Goal: Task Accomplishment & Management: Manage account settings

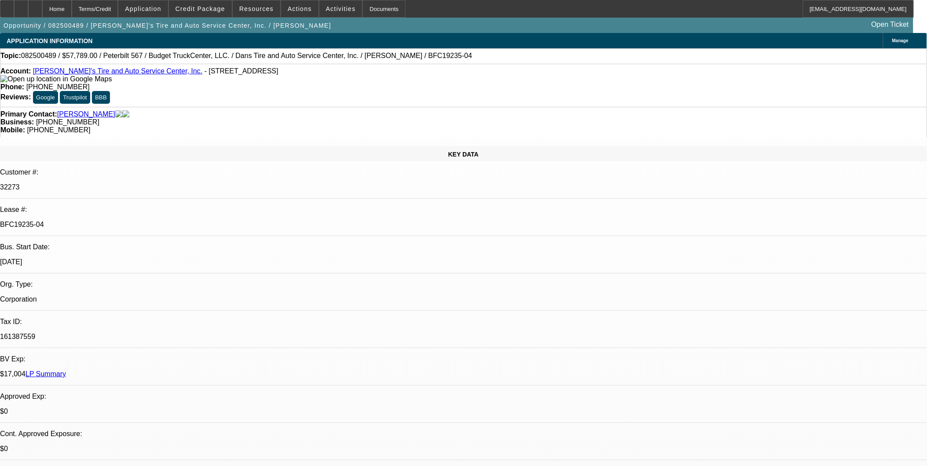
select select "0"
select select "0.1"
select select "0"
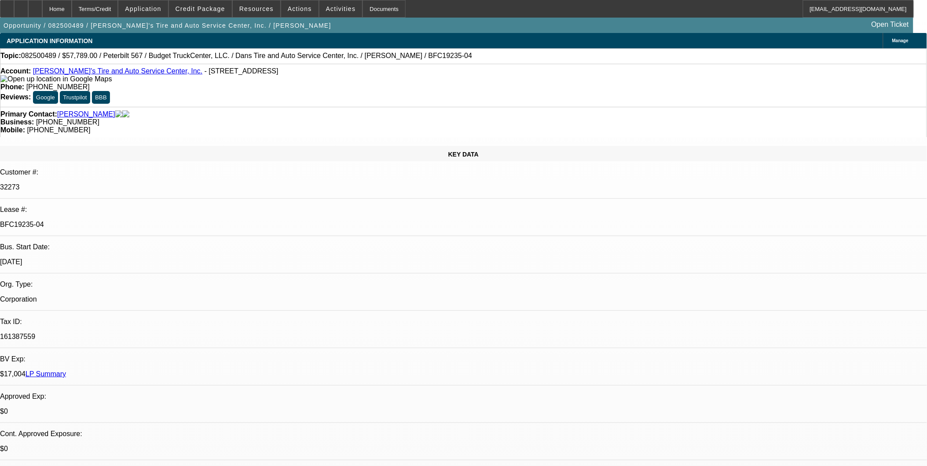
select select "0.1"
select select "0"
select select "0.1"
select select "0"
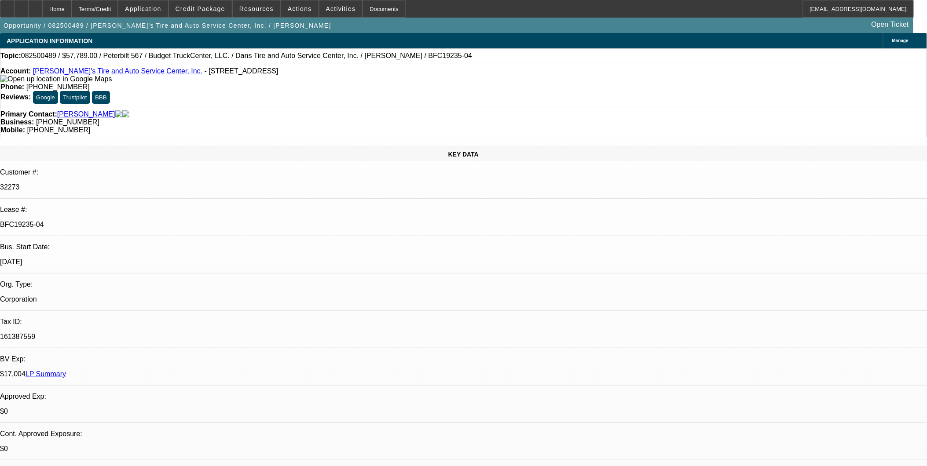
select select "0"
select select "0.1"
select select "1"
select select "3"
select select "4"
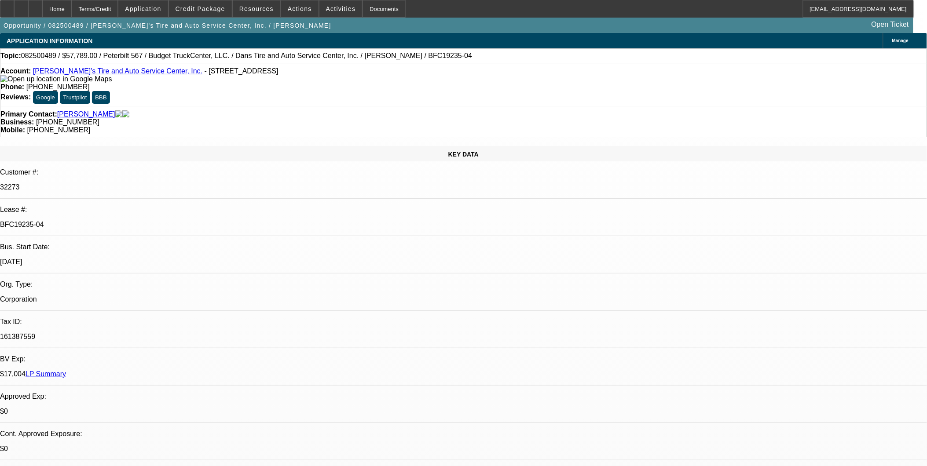
select select "1"
select select "3"
select select "4"
select select "1"
select select "3"
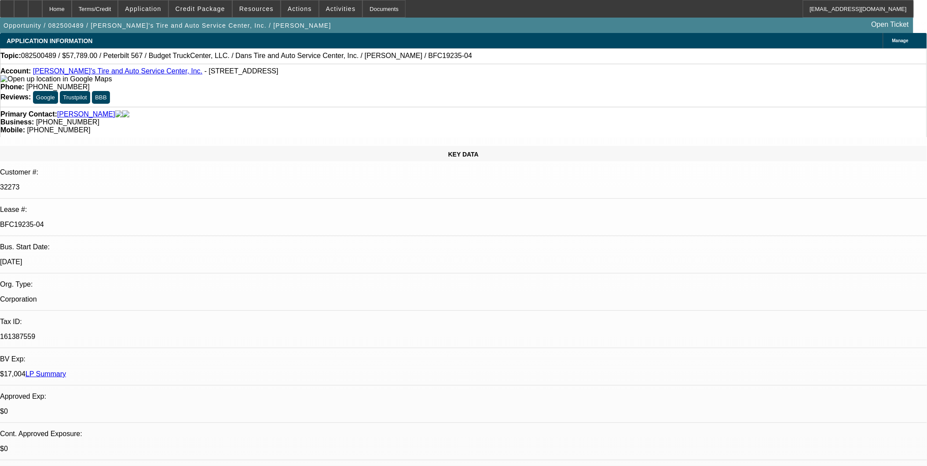
select select "4"
select select "1"
select select "3"
select select "4"
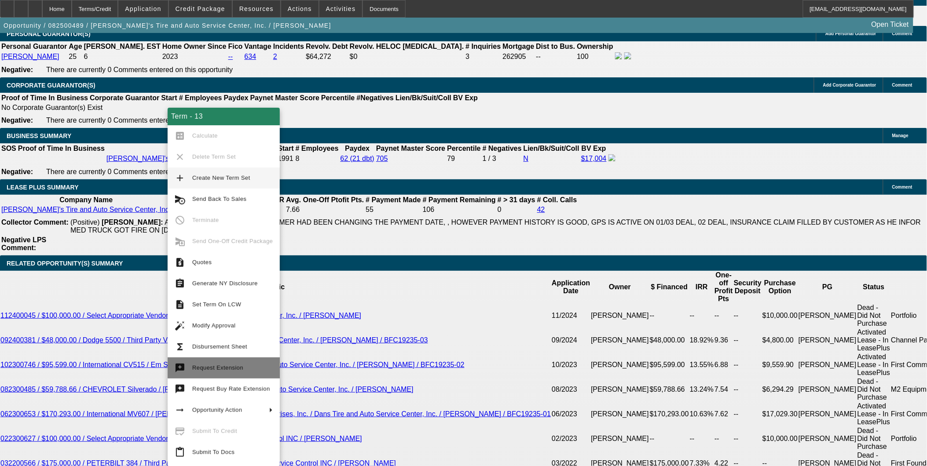
scroll to position [1349, 0]
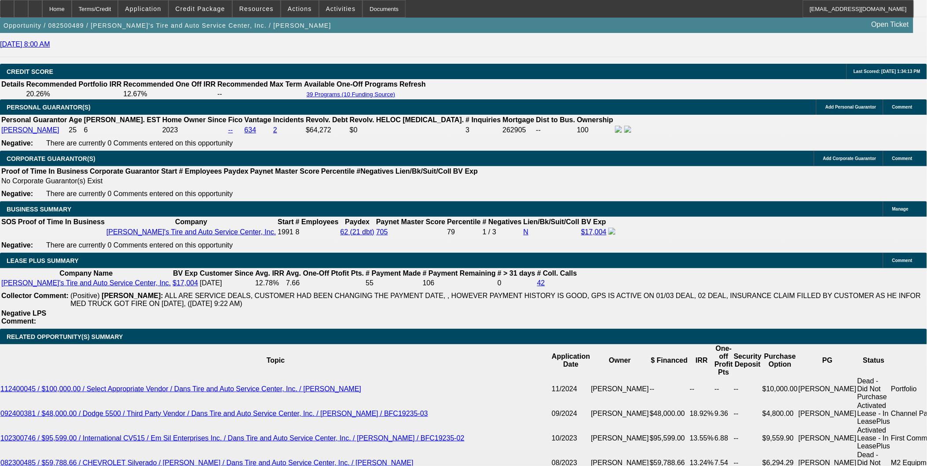
scroll to position [1252, 0]
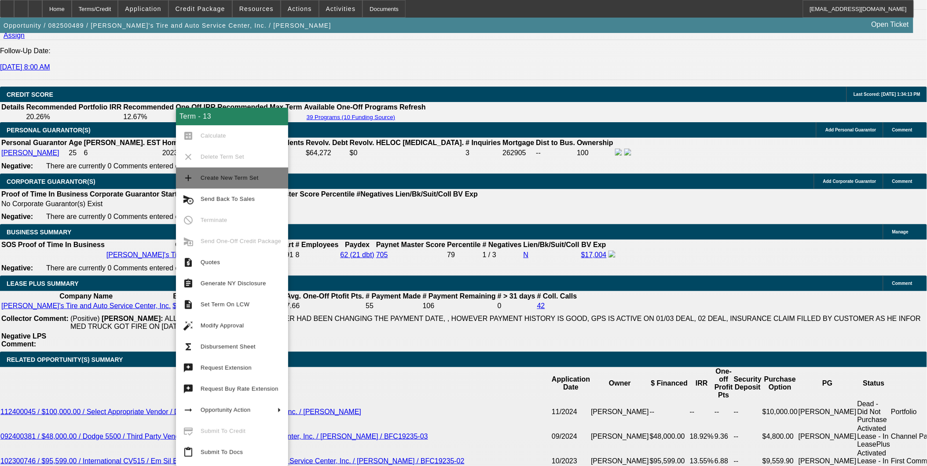
click at [218, 181] on span "Create New Term Set" at bounding box center [241, 178] width 81 height 11
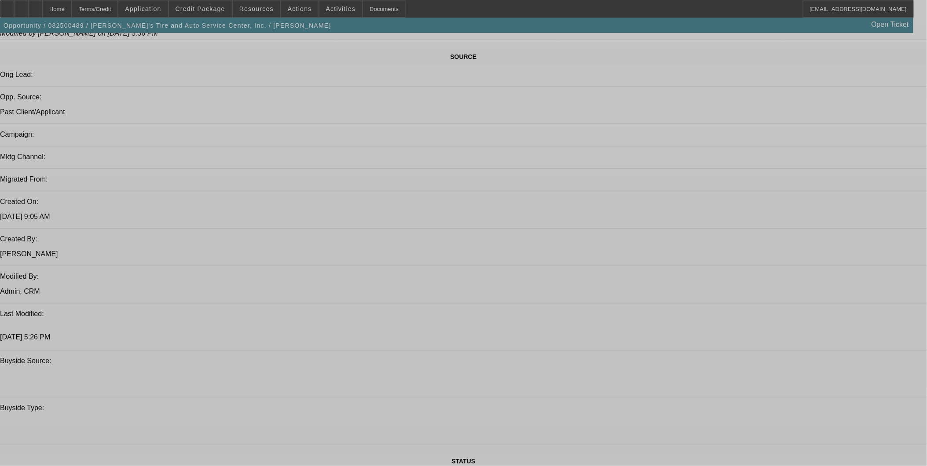
select select "0"
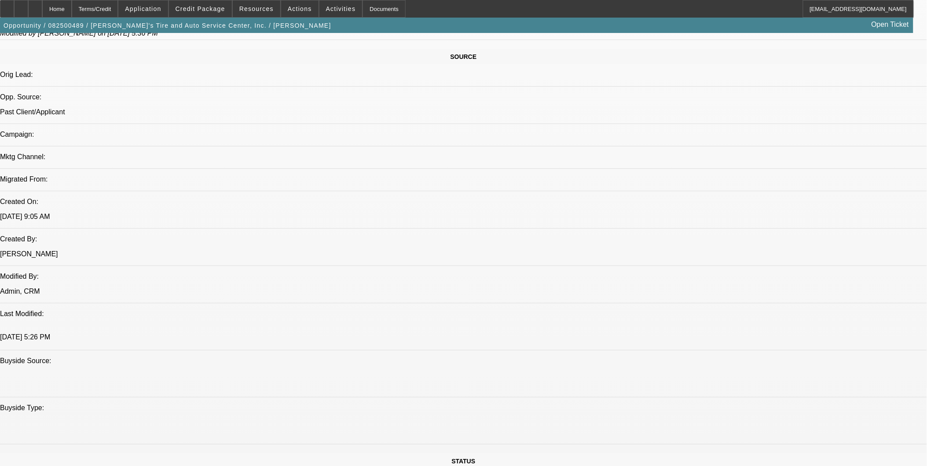
select select "0"
select select "0.1"
select select "0"
select select "0.1"
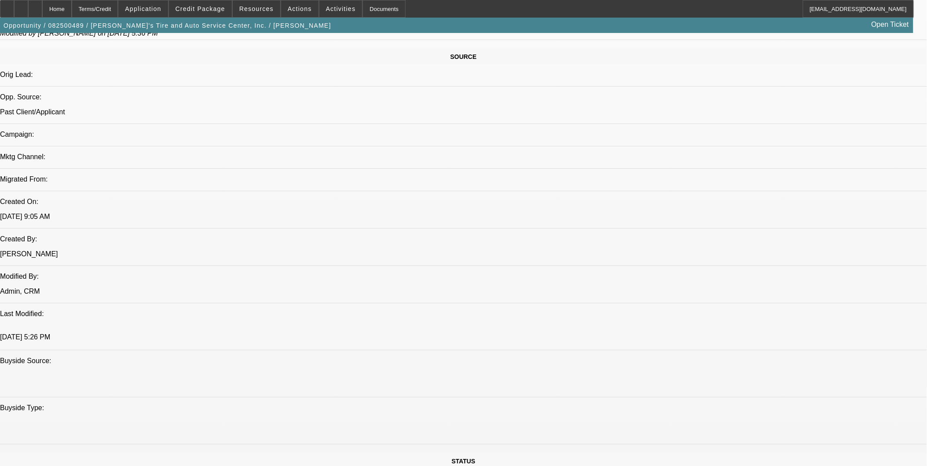
select select "0"
select select "0.1"
select select "0"
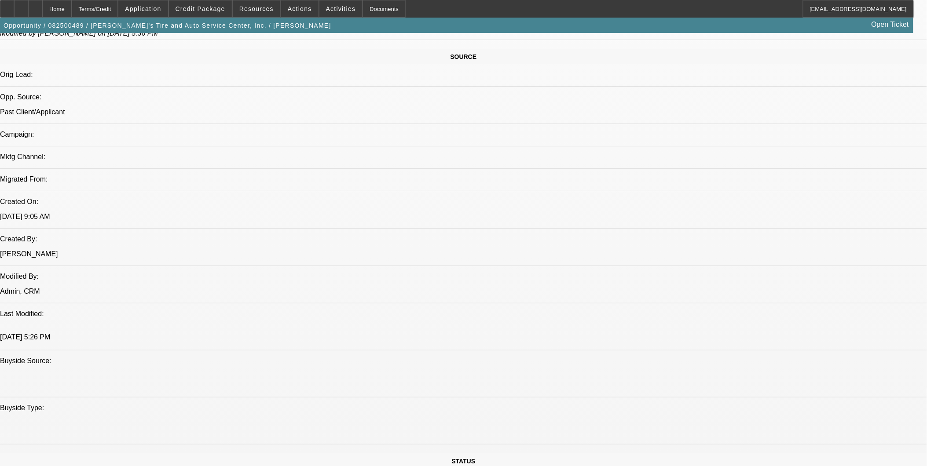
select select "0.1"
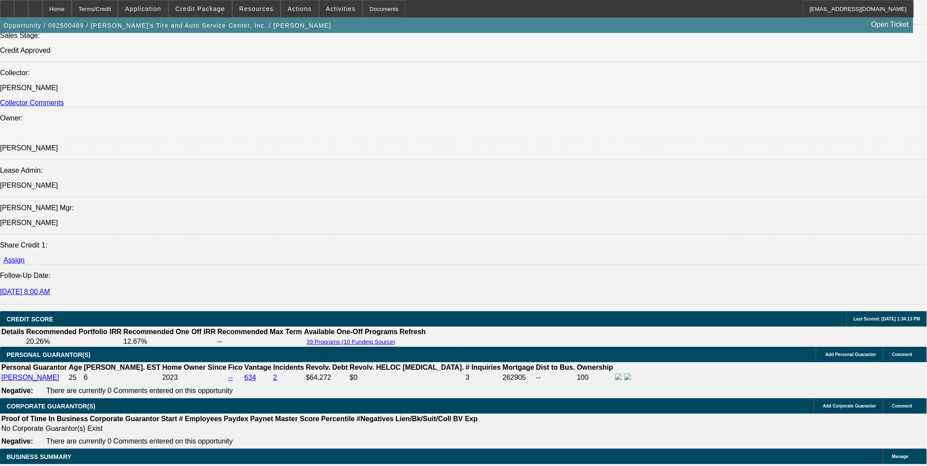
select select "1"
select select "3"
select select "4"
select select "1"
select select "3"
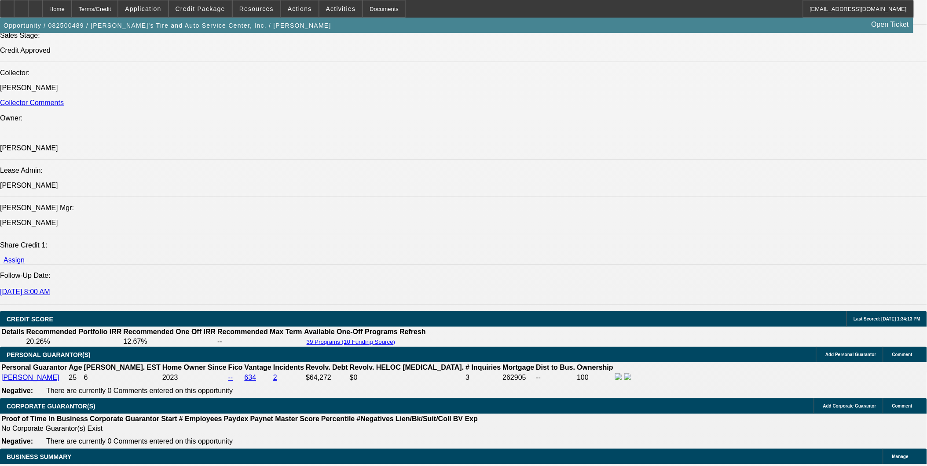
select select "4"
select select "1"
select select "3"
select select "4"
select select "1"
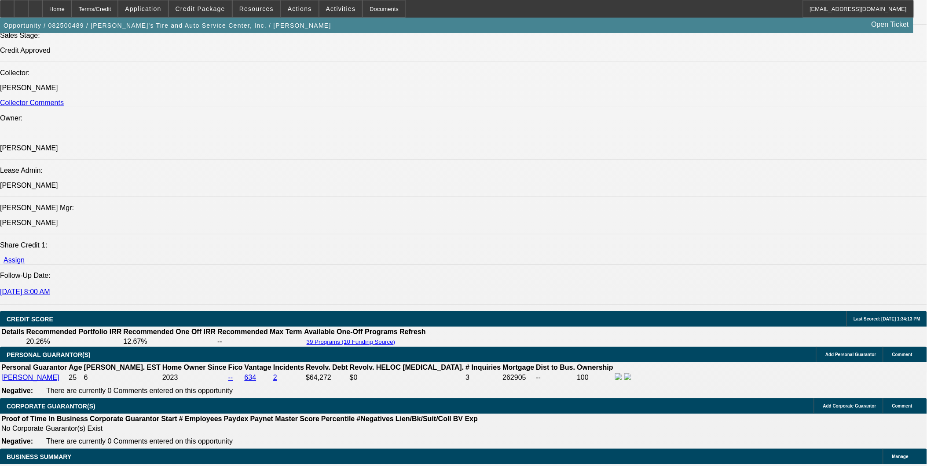
select select "3"
select select "4"
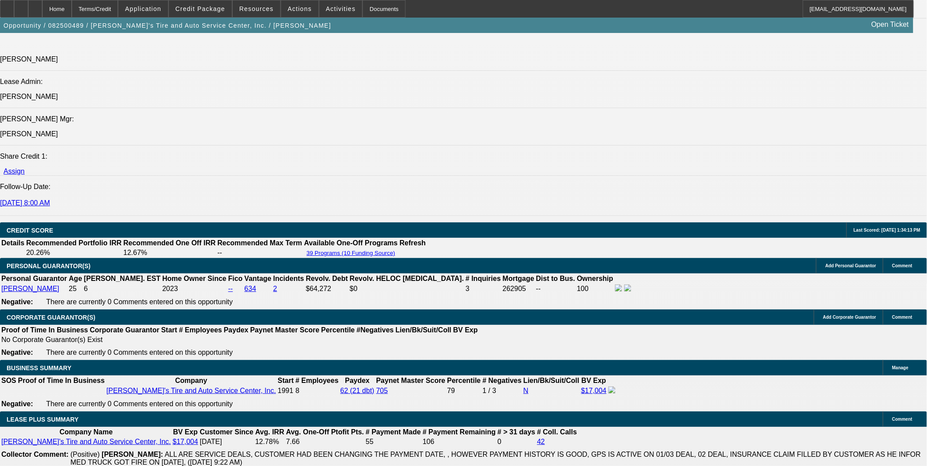
scroll to position [1222, 0]
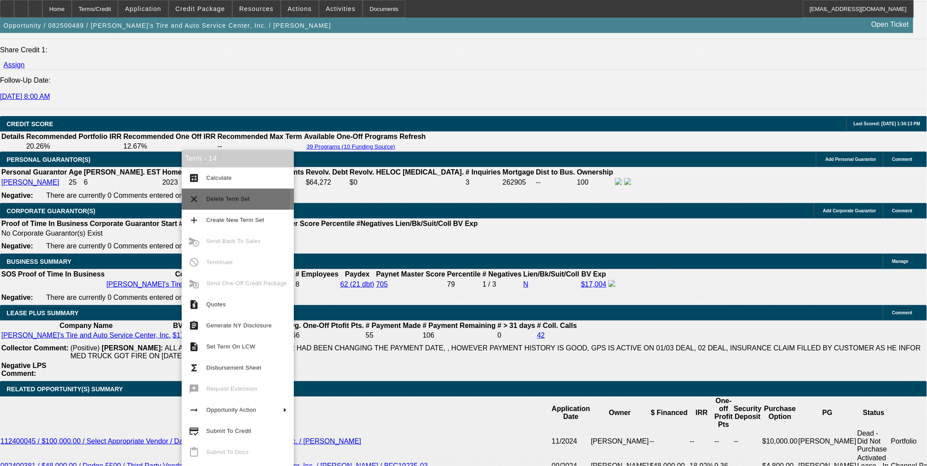
click at [214, 197] on span "Delete Term Set" at bounding box center [228, 199] width 44 height 7
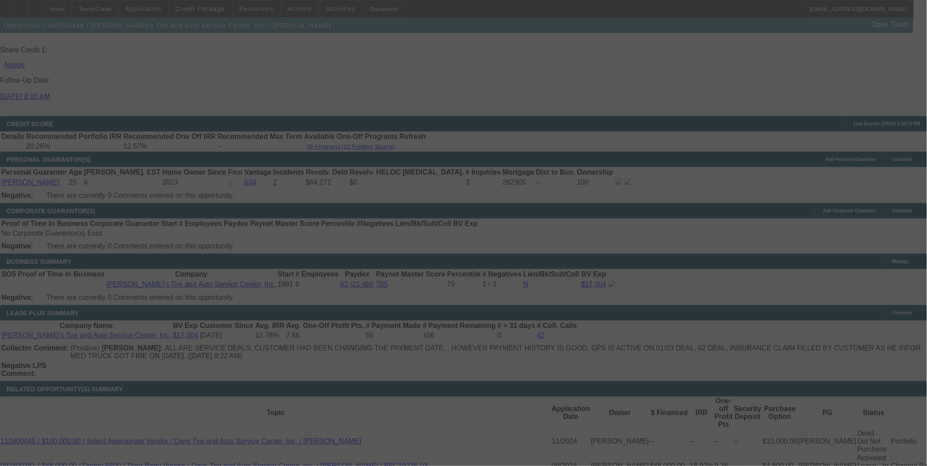
scroll to position [1252, 0]
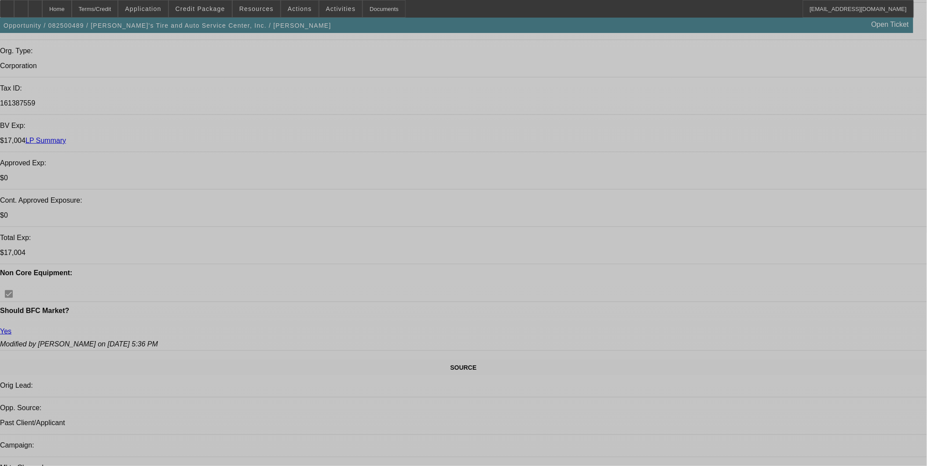
select select "0"
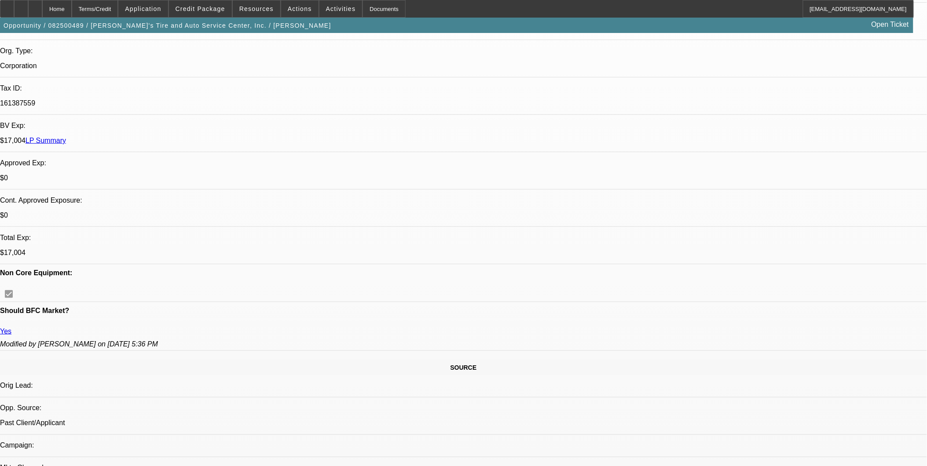
select select "0"
select select "0.1"
select select "0"
select select "0.1"
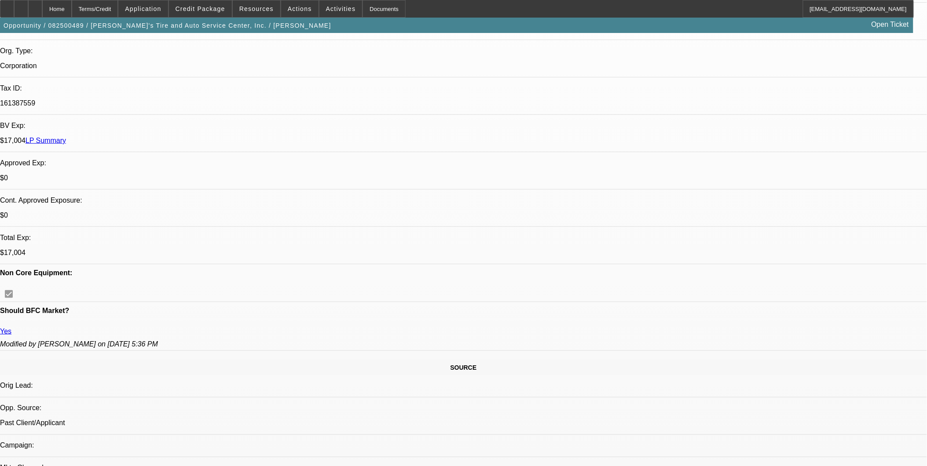
select select "0"
select select "0.1"
select select "0"
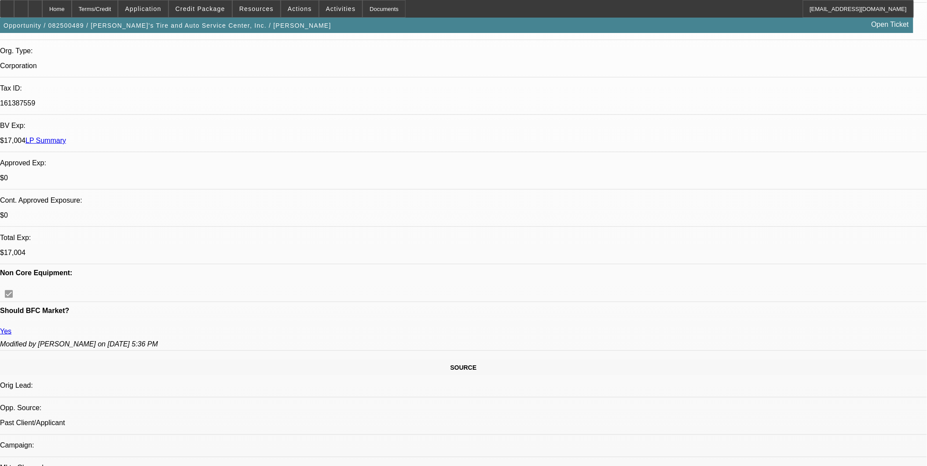
select select "0.1"
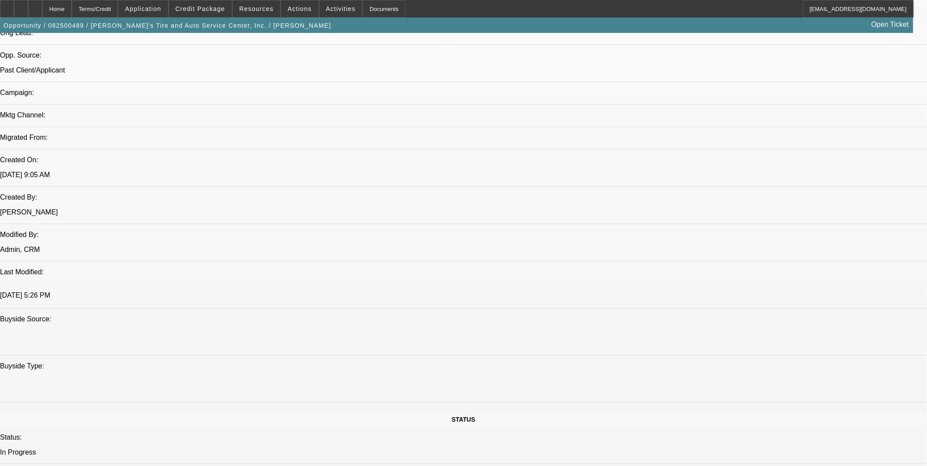
select select "1"
select select "3"
select select "4"
select select "1"
select select "3"
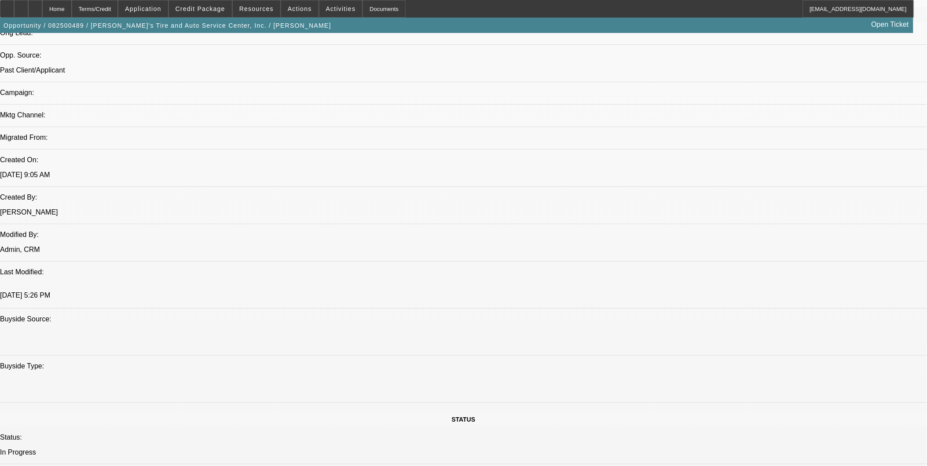
select select "4"
select select "1"
select select "3"
select select "4"
select select "1"
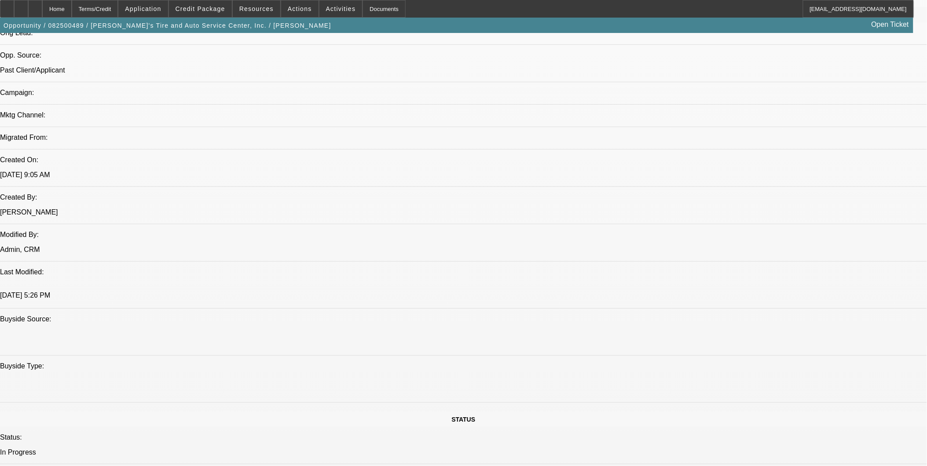
select select "3"
select select "4"
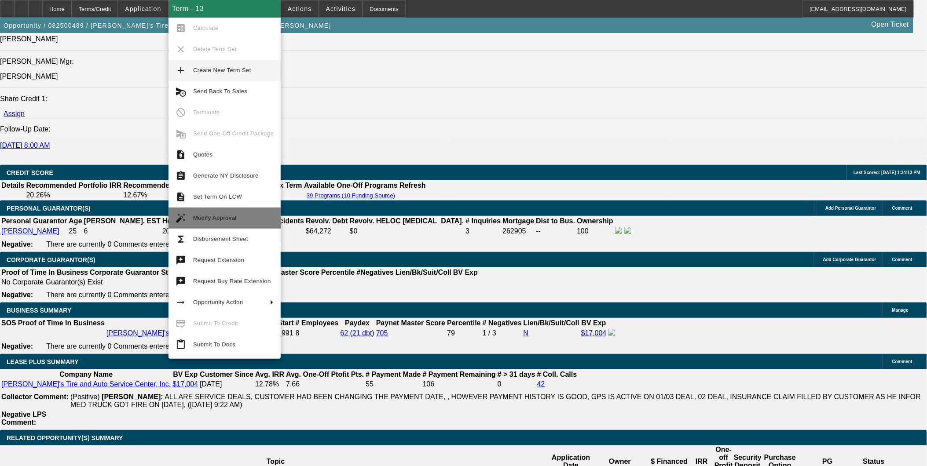
scroll to position [1203, 0]
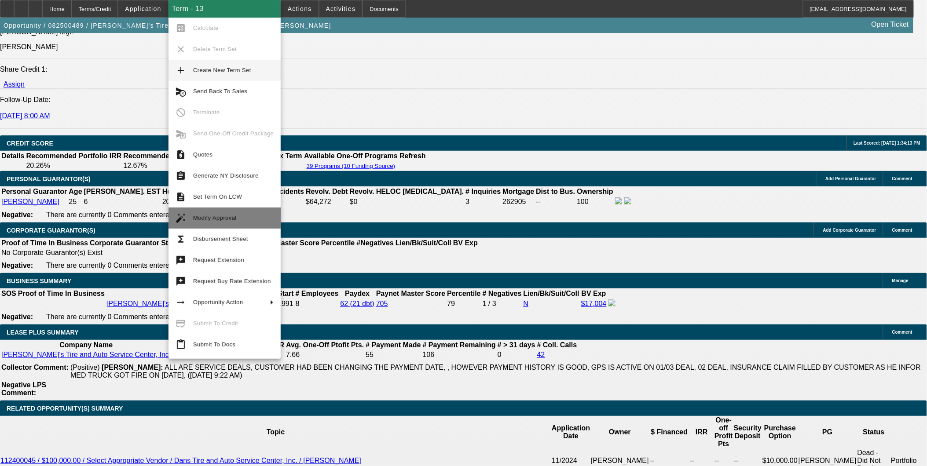
click at [223, 219] on span "Modify Approval" at bounding box center [215, 218] width 44 height 7
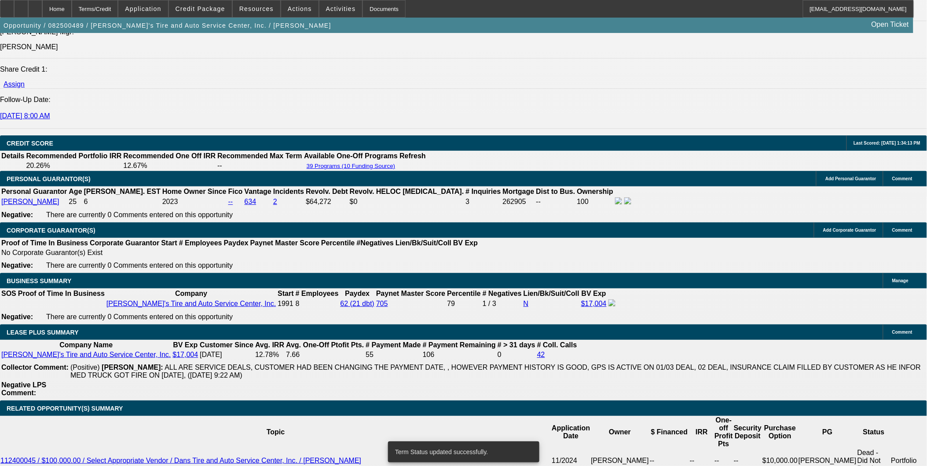
select select "0"
select select "3"
select select "0.1"
select select "4"
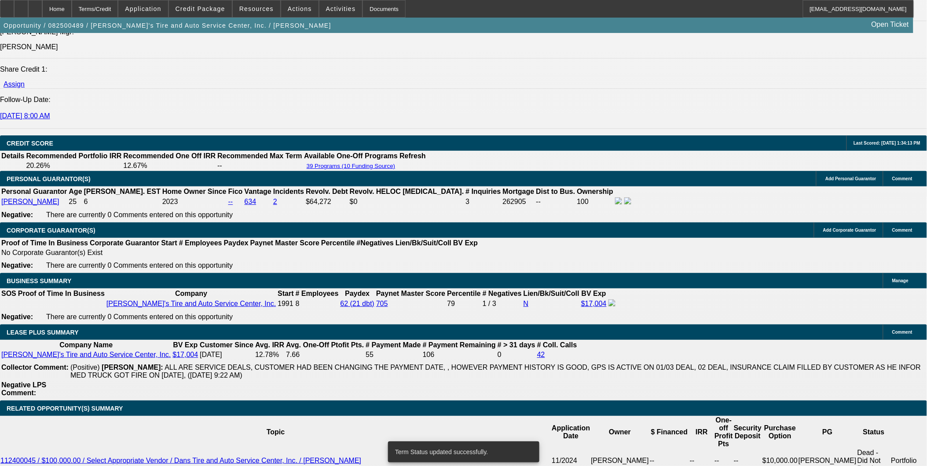
select select "0"
select select "3"
select select "0.1"
select select "4"
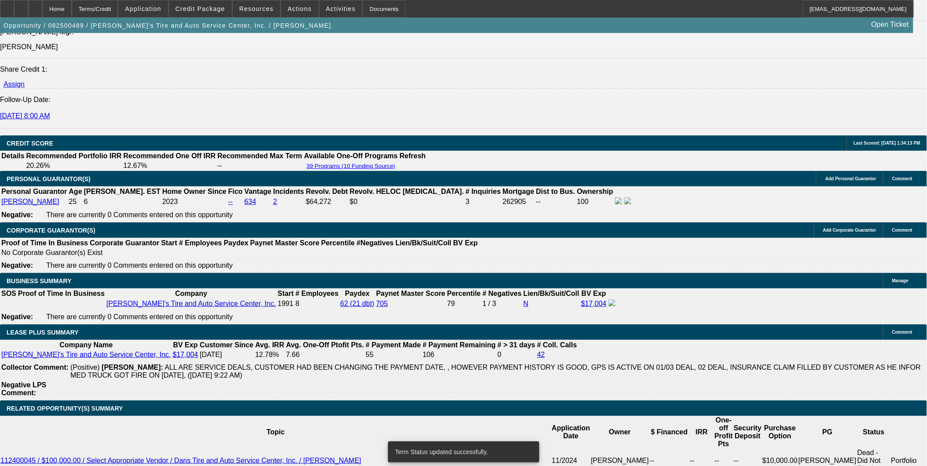
select select "0"
select select "3"
select select "0.1"
select select "4"
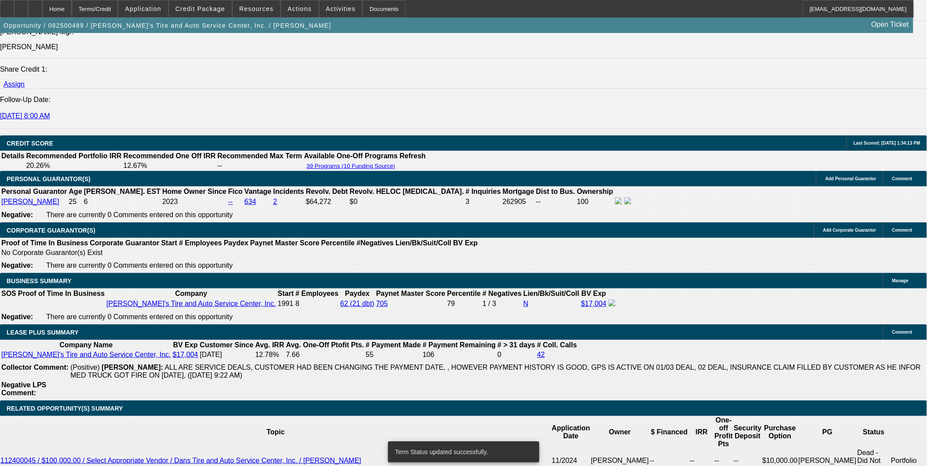
select select "0"
select select "3"
select select "0.1"
select select "4"
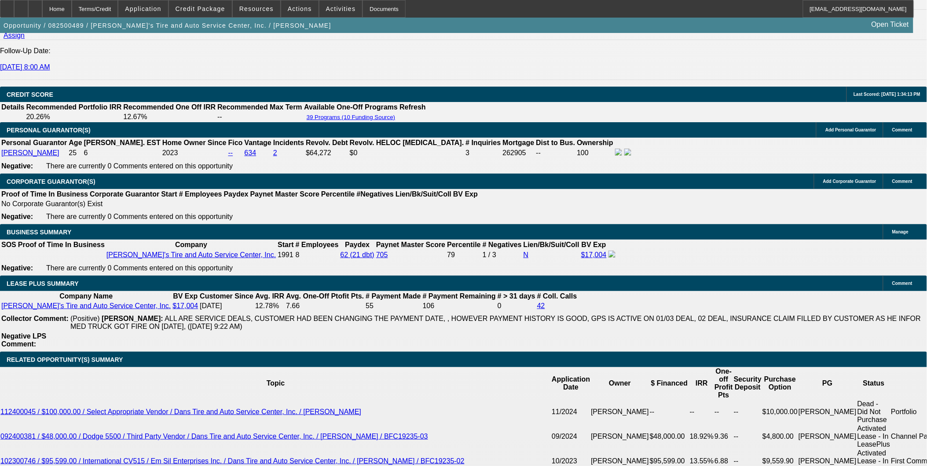
scroll to position [1300, 0]
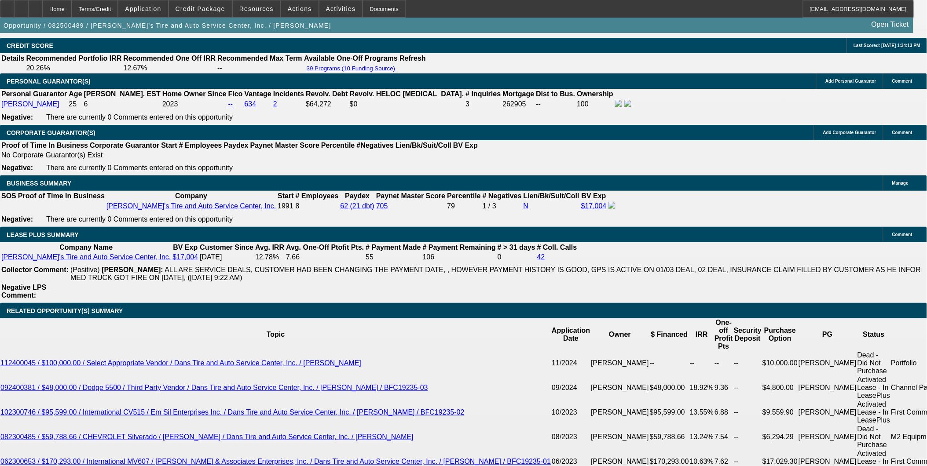
type input "1"
type input "UNKNOWN"
type input "11."
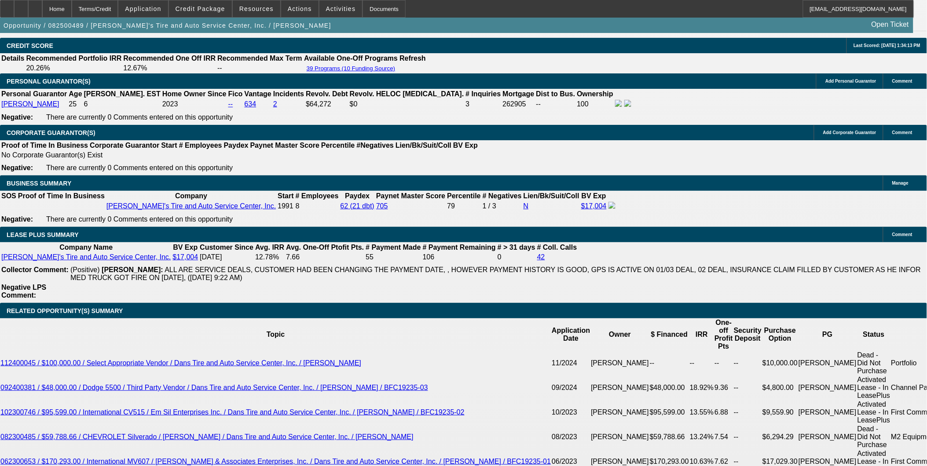
type input "$1,328.75"
type input "11.9"
type input "$1,351.34"
type input "11.9"
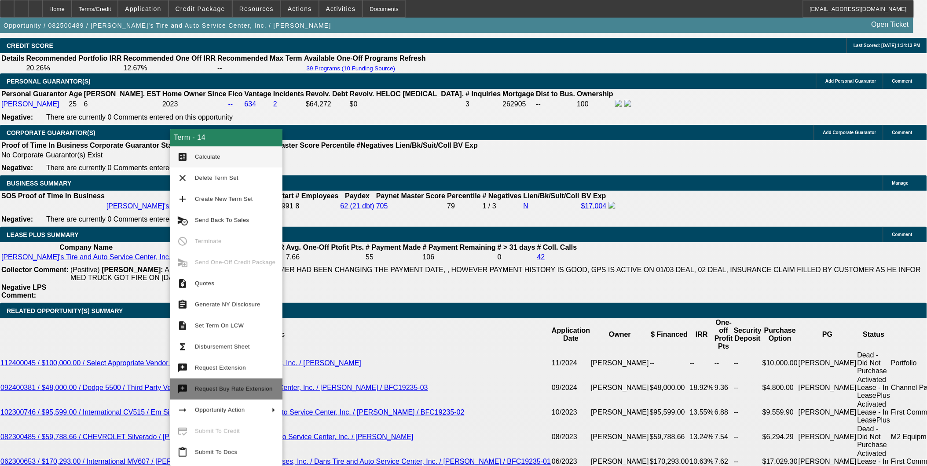
click at [248, 386] on span "Request Buy Rate Extension" at bounding box center [234, 389] width 78 height 7
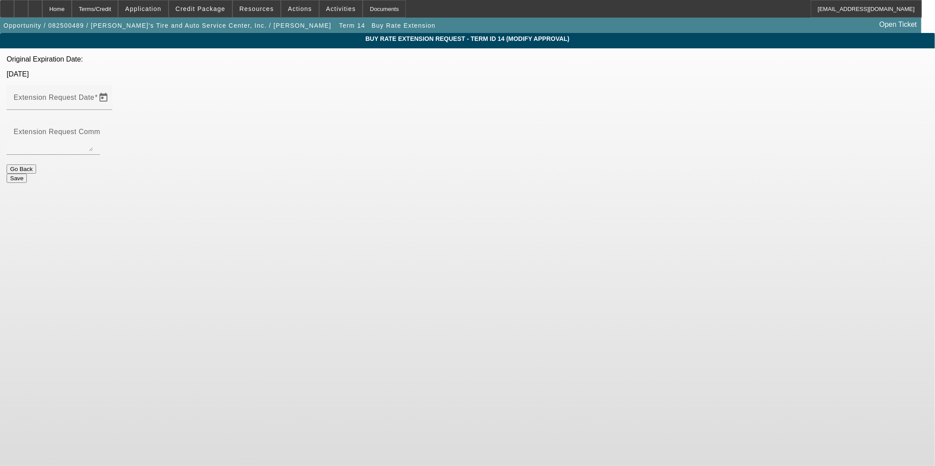
click at [36, 165] on button "Go Back" at bounding box center [21, 169] width 29 height 9
click at [118, 9] on div "Terms/Credit" at bounding box center [95, 9] width 47 height 18
click at [118, 10] on div "Terms/Credit" at bounding box center [95, 9] width 47 height 18
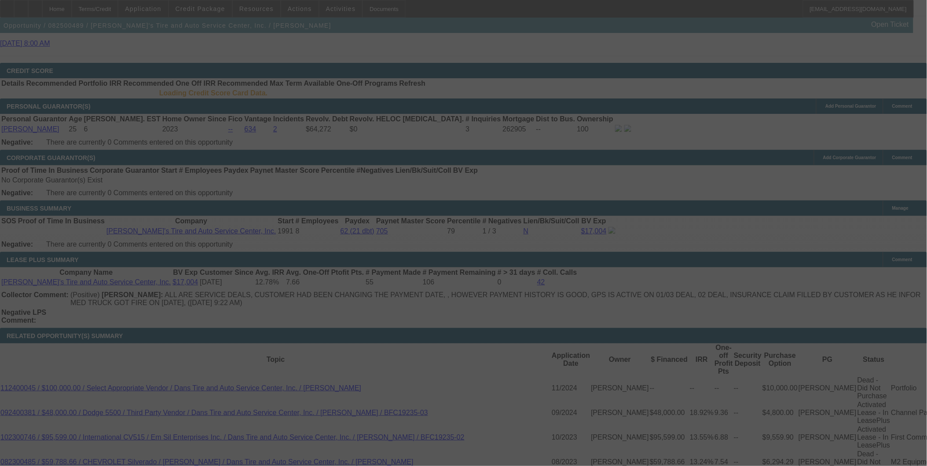
scroll to position [1272, 0]
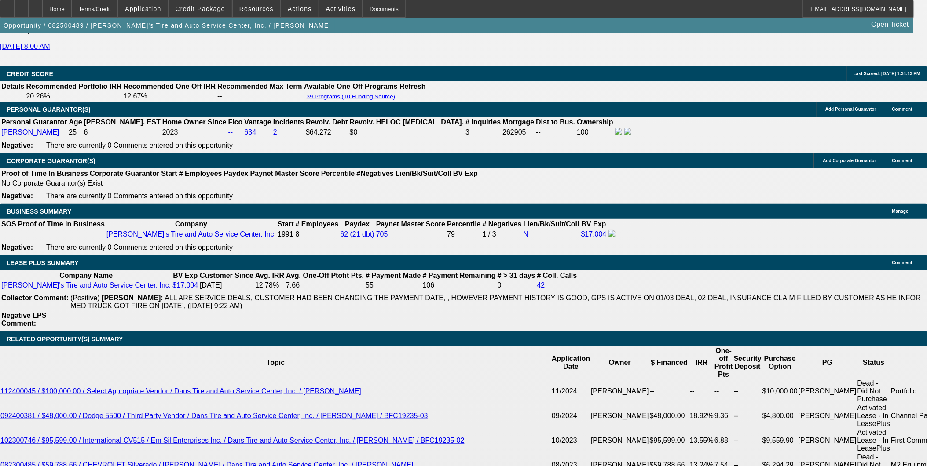
select select "0"
select select "3"
select select "0.1"
select select "4"
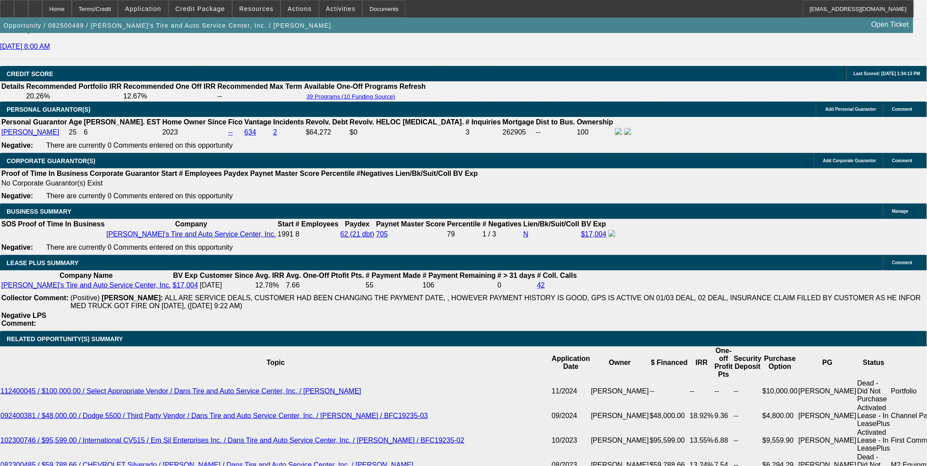
select select "0"
select select "3"
select select "0.1"
select select "4"
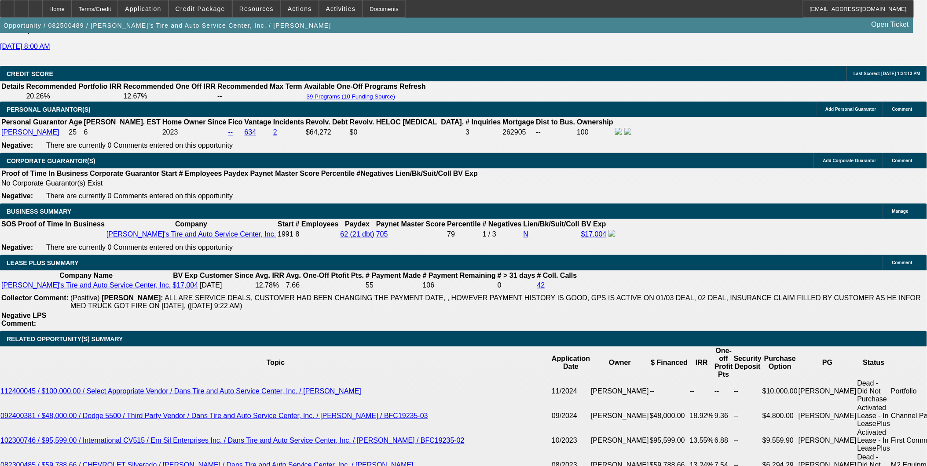
select select "0"
select select "3"
select select "0.1"
select select "4"
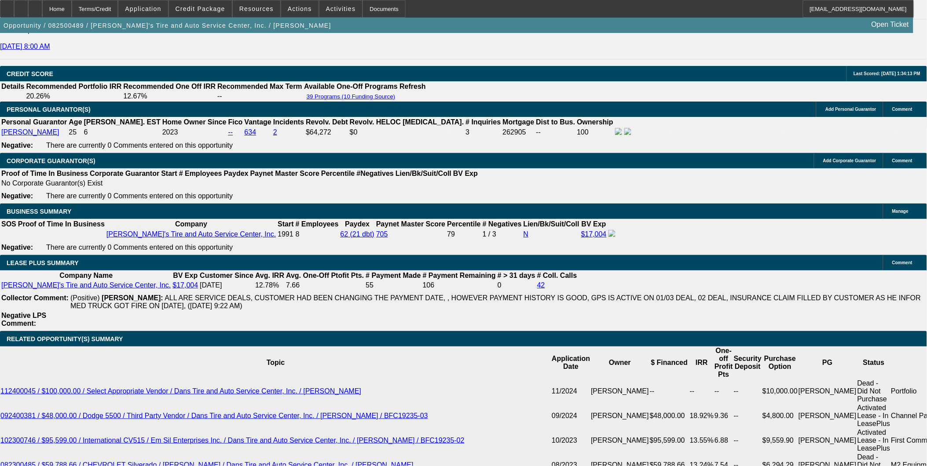
select select "0"
select select "3"
select select "0.1"
select select "4"
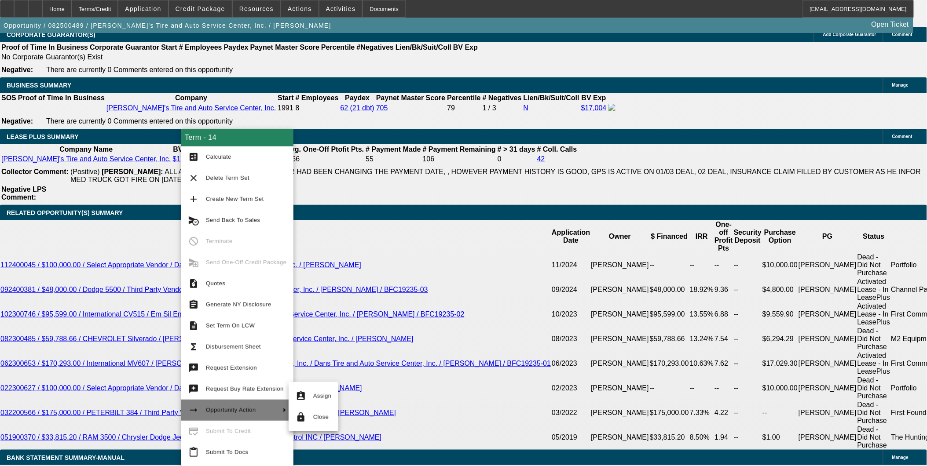
scroll to position [1399, 0]
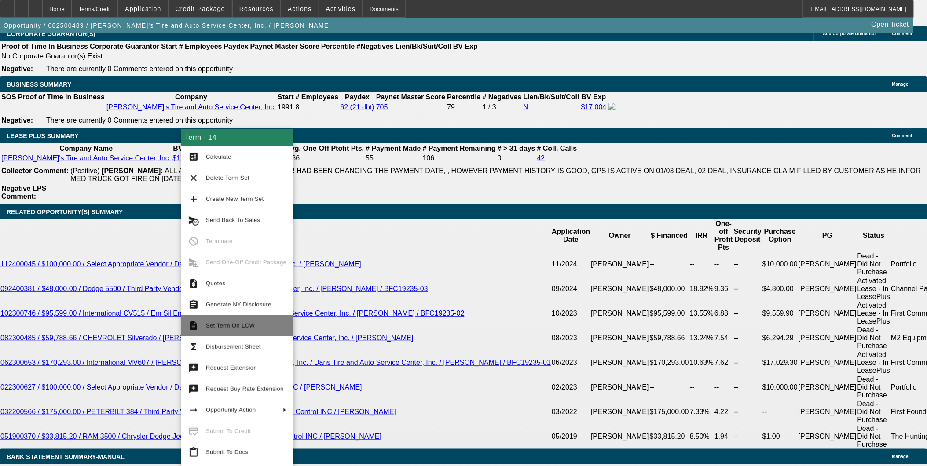
click at [224, 319] on button "description Set Term On LCW" at bounding box center [237, 326] width 112 height 21
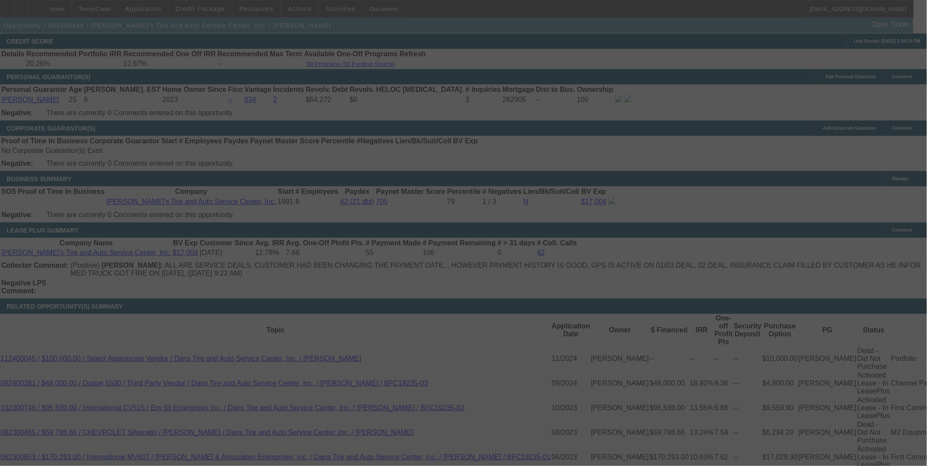
scroll to position [1301, 0]
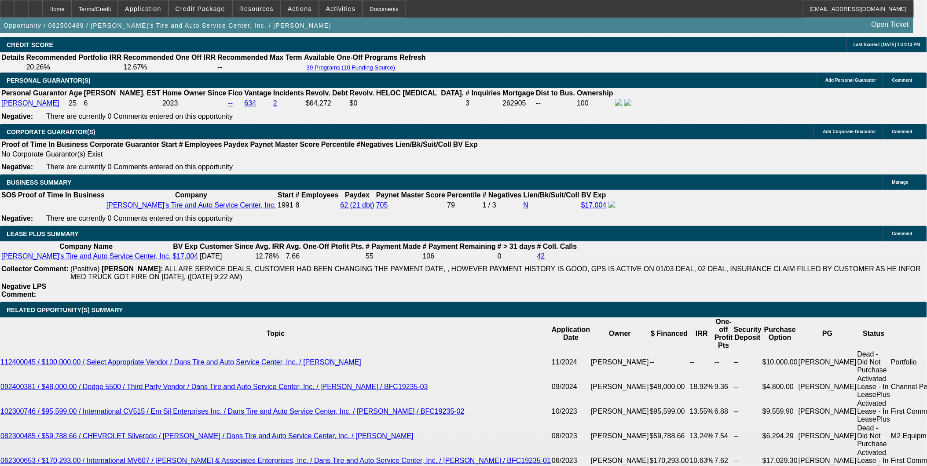
select select "0"
select select "0.1"
select select "0"
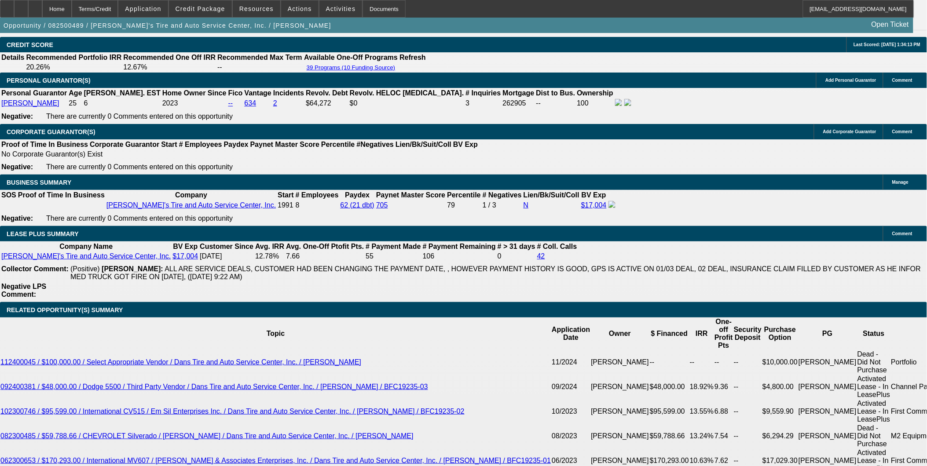
select select "0.1"
select select "0"
select select "0.1"
select select "0"
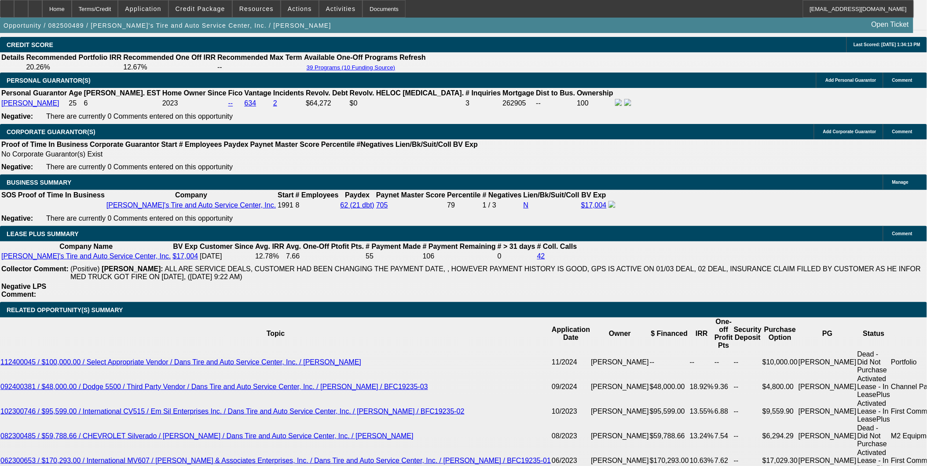
select select "0"
select select "0.1"
select select "1"
select select "3"
select select "4"
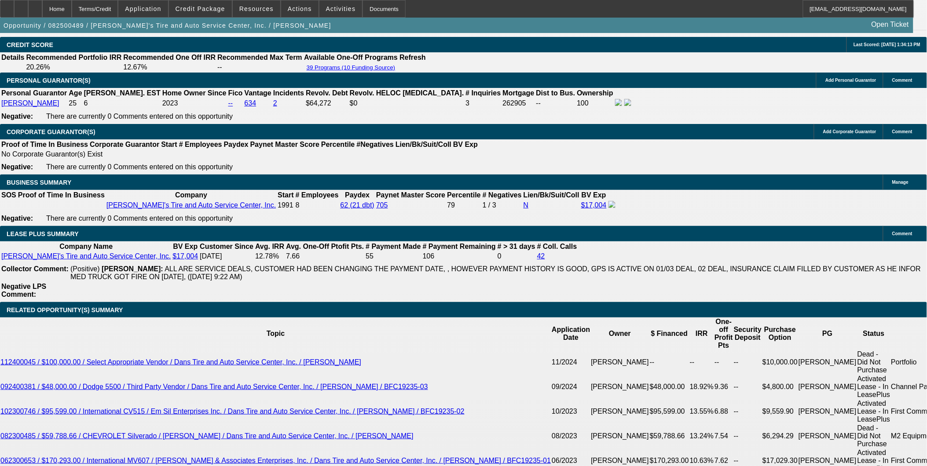
select select "1"
select select "3"
select select "4"
select select "1"
select select "3"
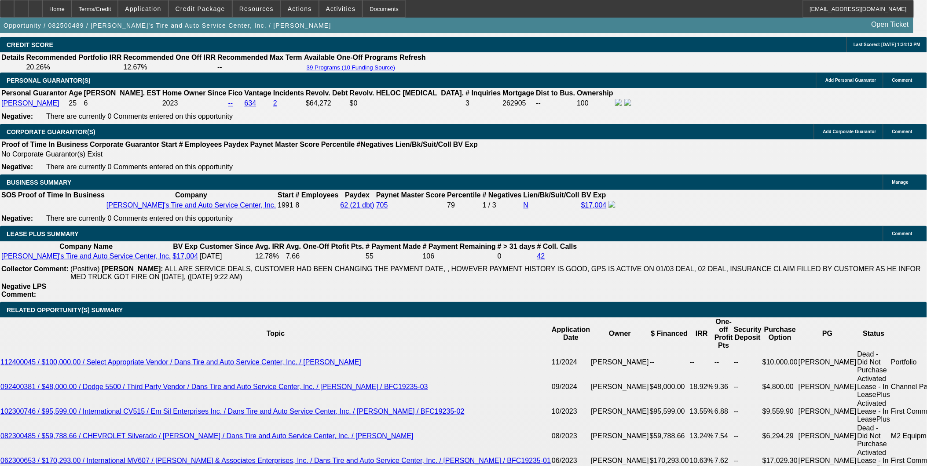
select select "4"
select select "1"
select select "3"
select select "4"
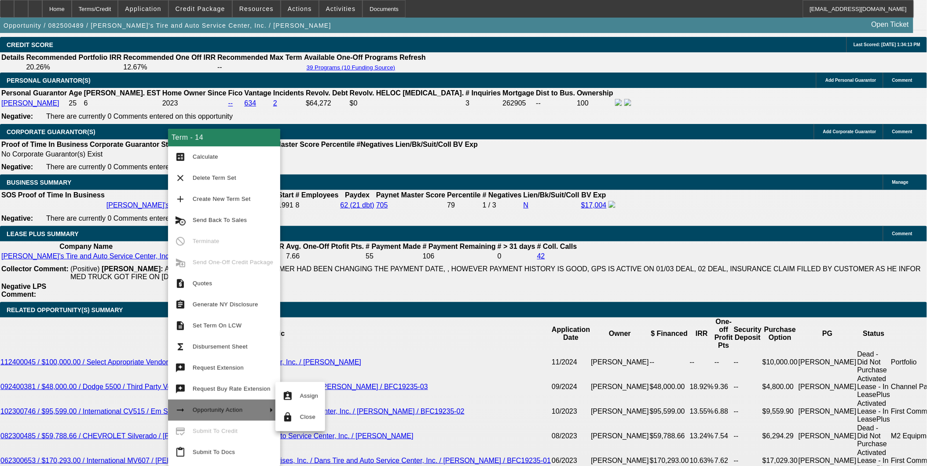
scroll to position [1350, 0]
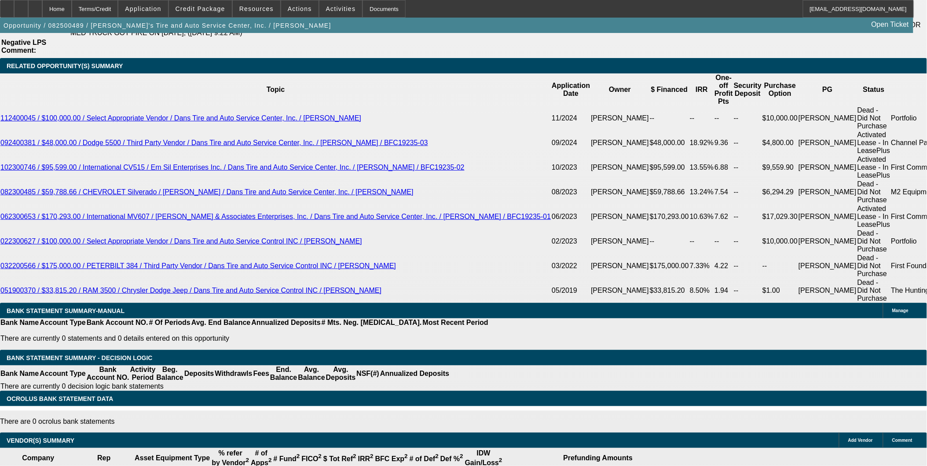
scroll to position [1546, 0]
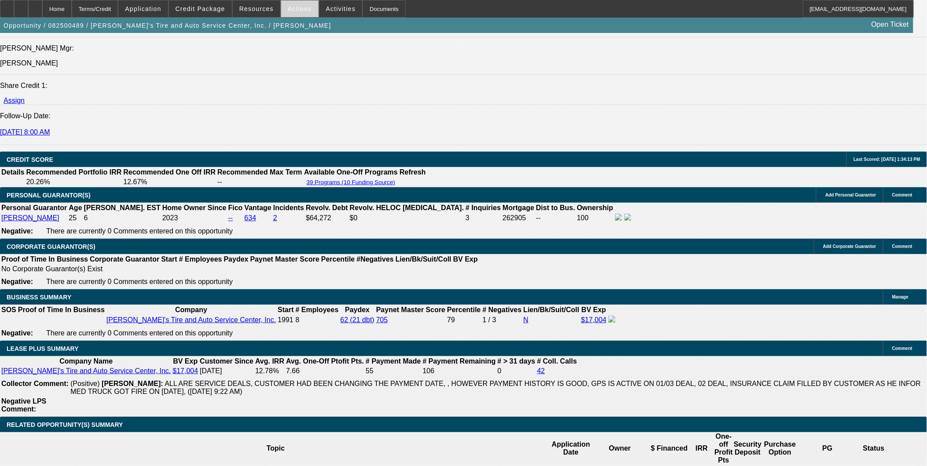
scroll to position [1106, 0]
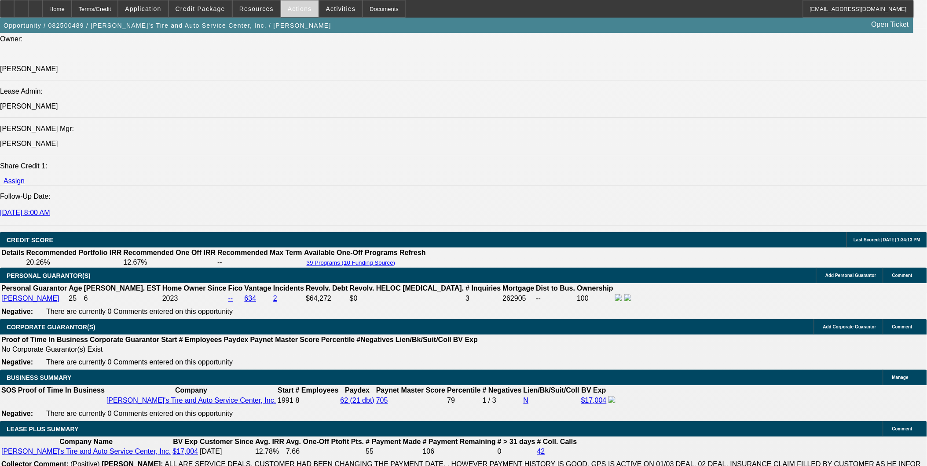
click at [289, 4] on span at bounding box center [299, 8] width 37 height 21
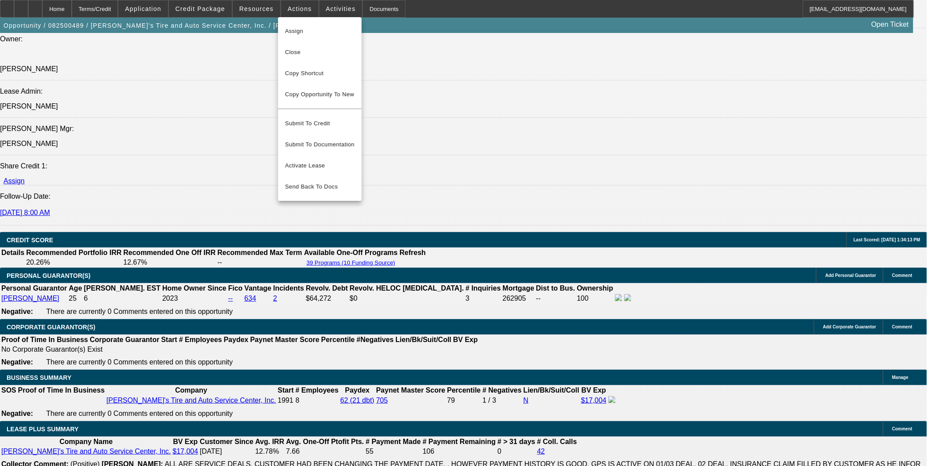
click at [437, 133] on div at bounding box center [463, 233] width 927 height 466
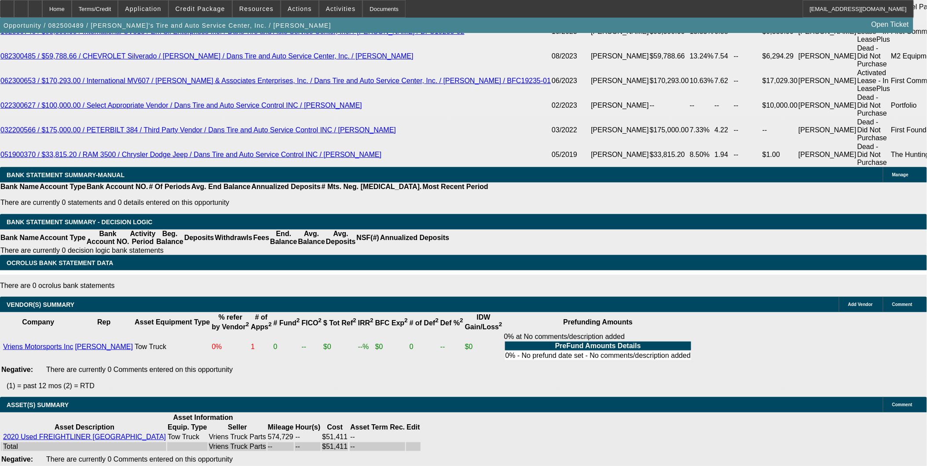
scroll to position [1685, 0]
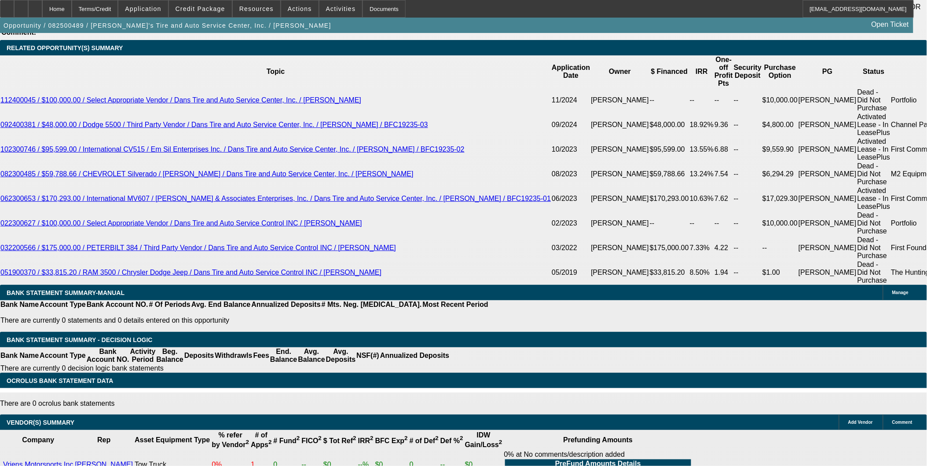
scroll to position [1489, 0]
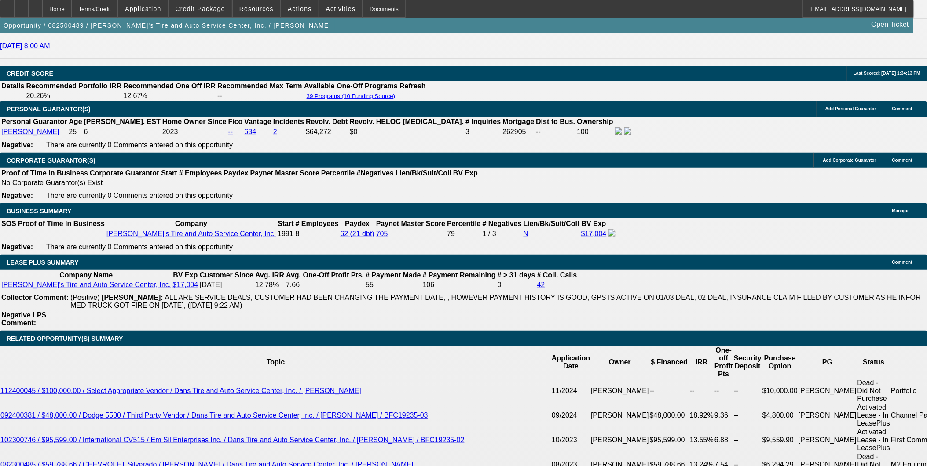
scroll to position [1196, 0]
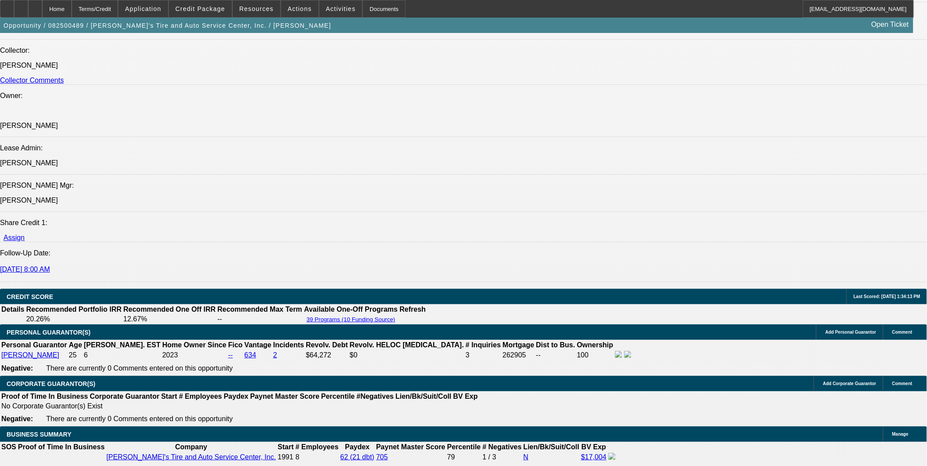
scroll to position [342, 0]
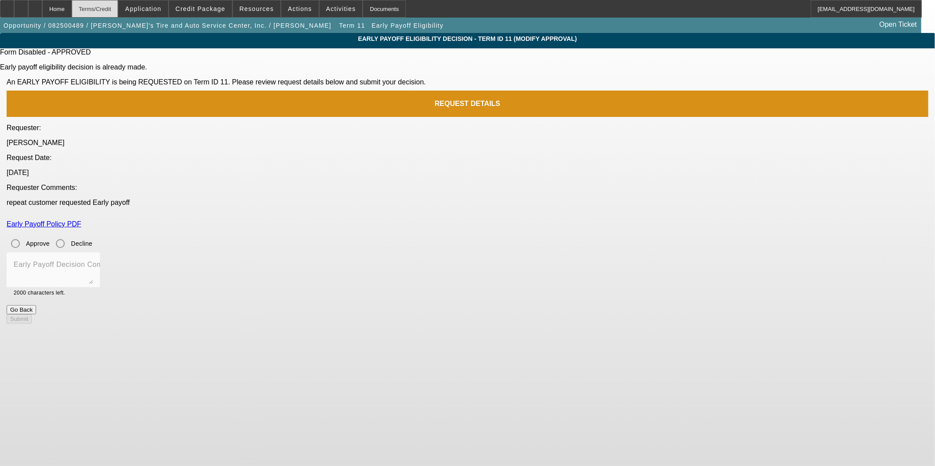
click at [107, 9] on div "Terms/Credit" at bounding box center [95, 9] width 47 height 18
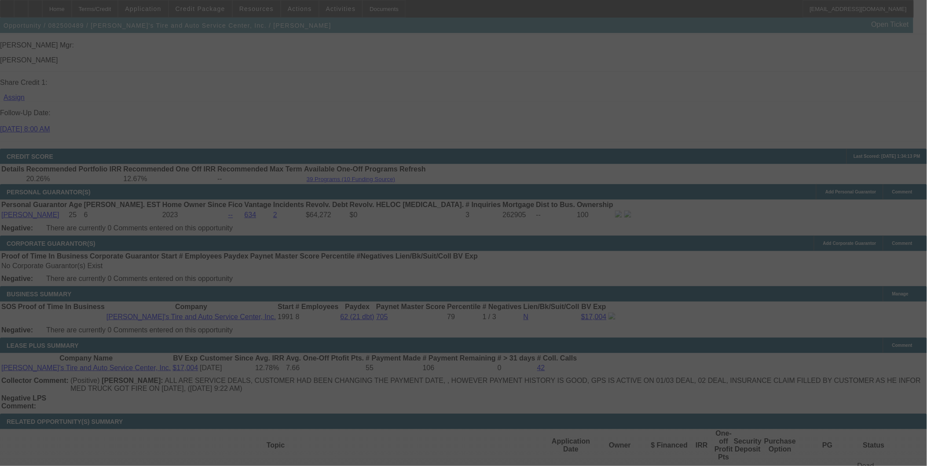
scroll to position [1186, 0]
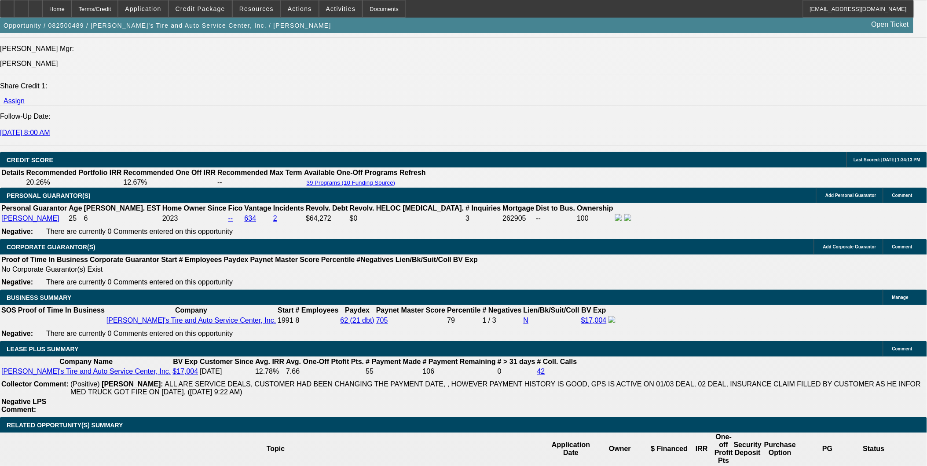
select select "0"
select select "0.1"
select select "0"
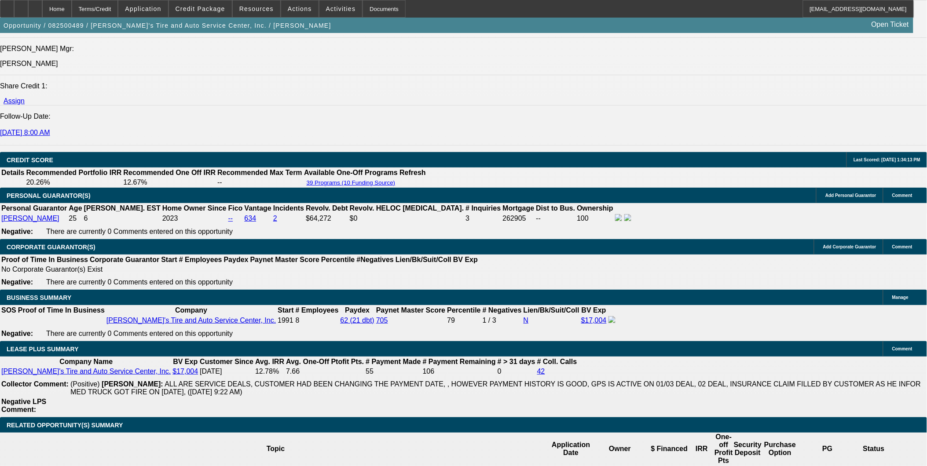
select select "0.1"
select select "0"
select select "0.1"
select select "0"
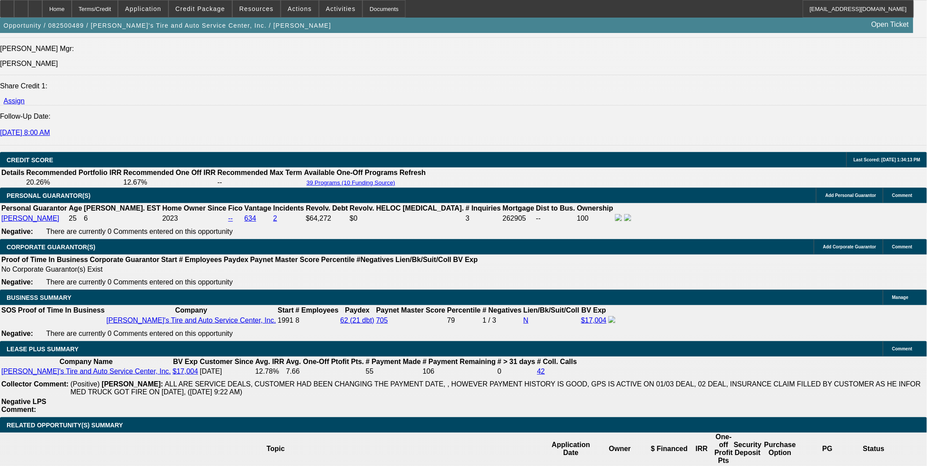
select select "0"
select select "0.1"
select select "1"
select select "3"
select select "4"
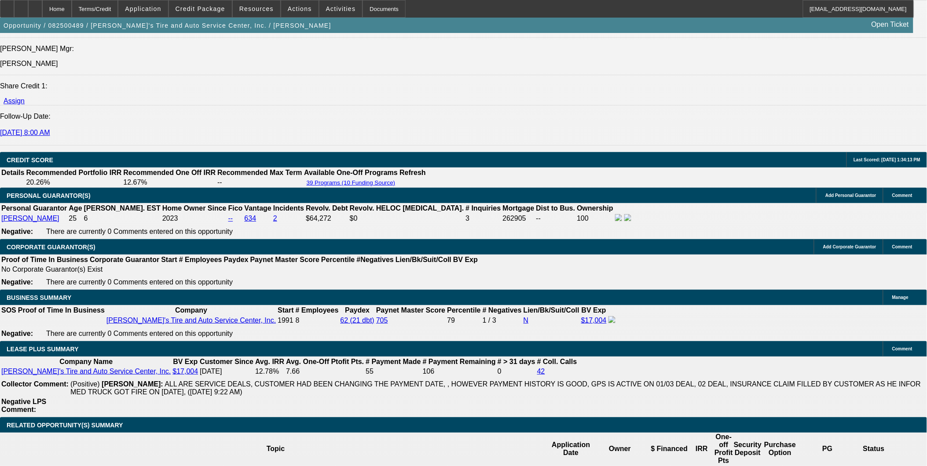
select select "1"
select select "3"
select select "4"
select select "1"
select select "3"
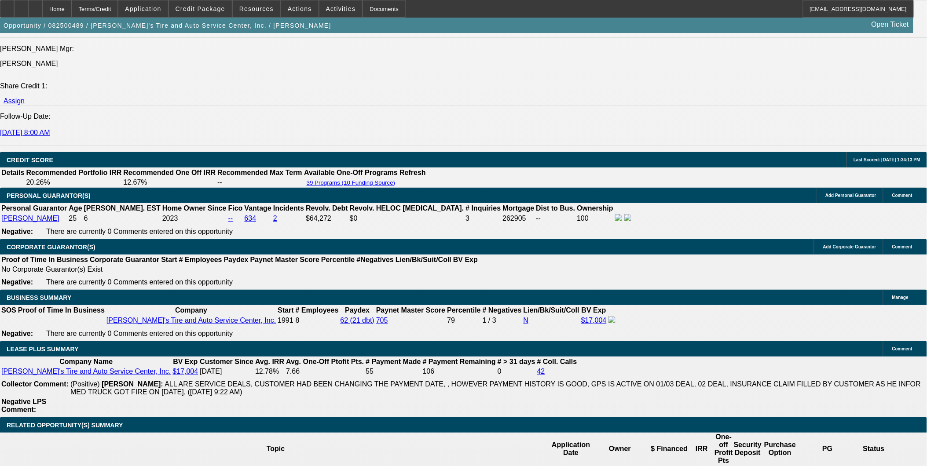
select select "4"
select select "1"
select select "3"
select select "4"
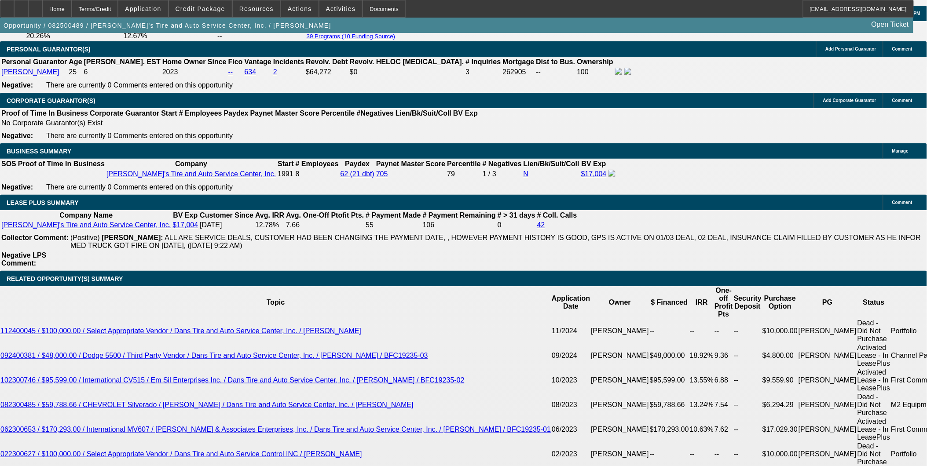
scroll to position [1362, 0]
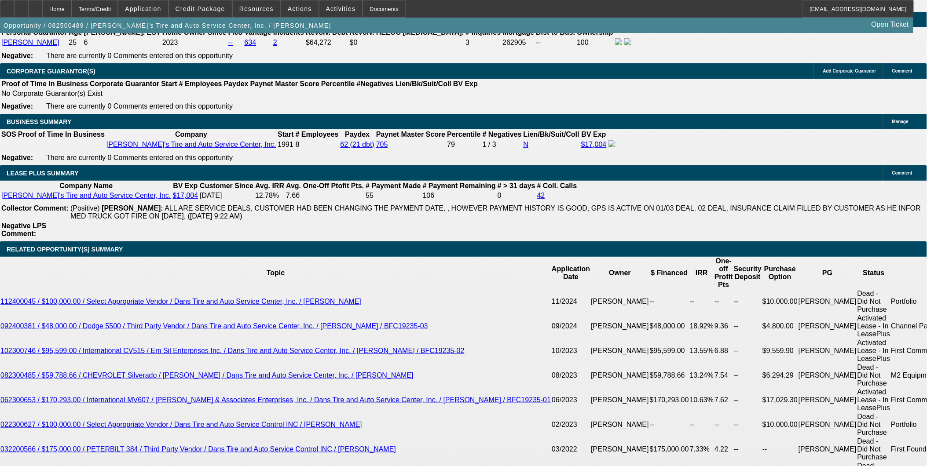
scroll to position [1264, 0]
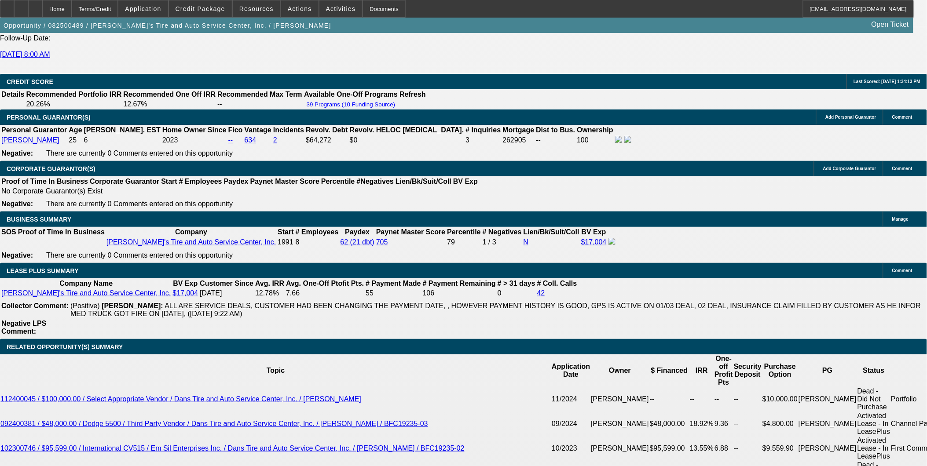
click at [14, 9] on div at bounding box center [7, 9] width 14 height 18
